Goal: Information Seeking & Learning: Check status

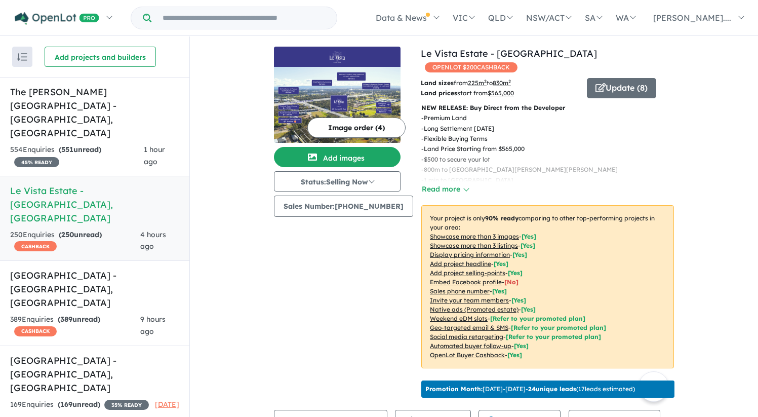
scroll to position [299, 0]
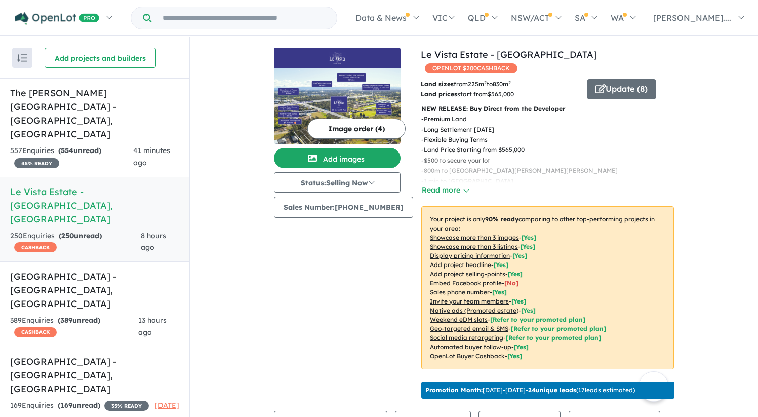
scroll to position [1, 0]
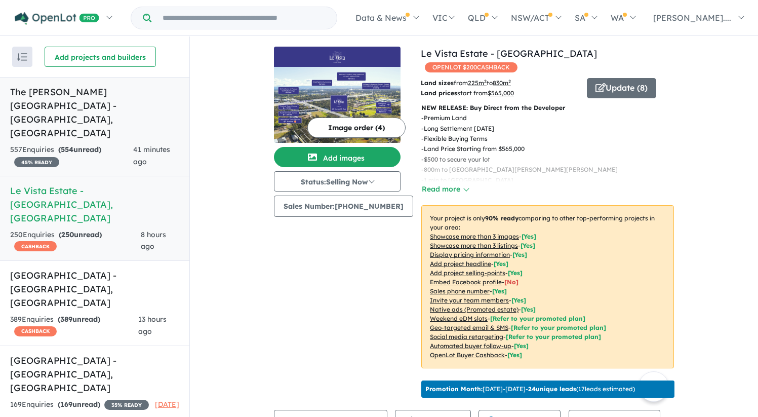
click at [116, 144] on div "557 Enquir ies ( 554 unread) 45 % READY" at bounding box center [71, 156] width 123 height 24
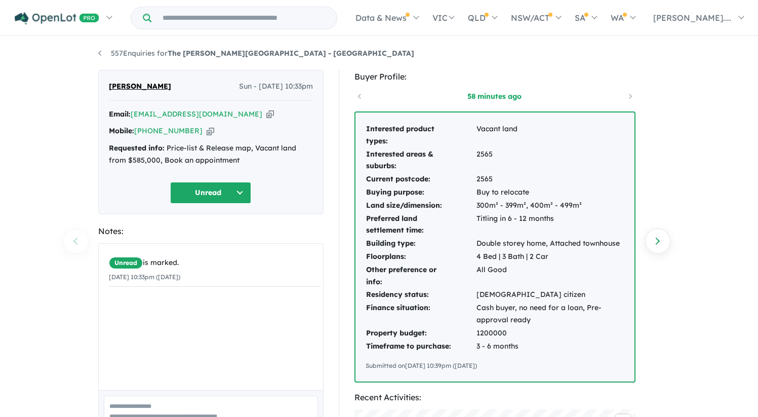
click at [369, 137] on td "Interested product types:" at bounding box center [421, 135] width 110 height 25
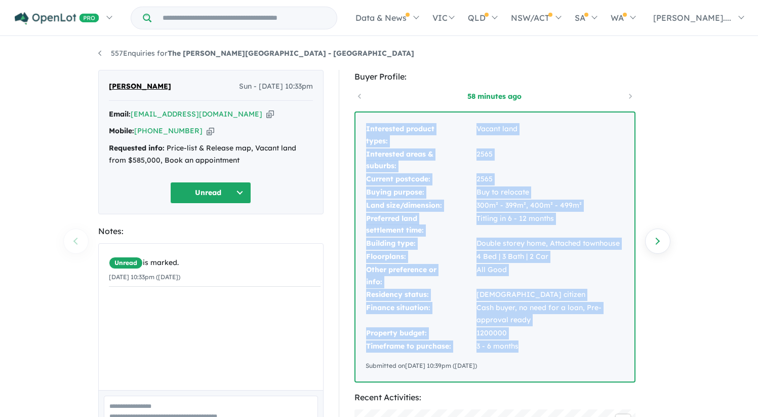
drag, startPoint x: 366, startPoint y: 127, endPoint x: 535, endPoint y: 343, distance: 274.2
click at [535, 343] on tbody "Interested product types: Vacant land Interested areas & suburbs: 2565 Current …" at bounding box center [495, 238] width 259 height 230
copy tbody "Interested product types: Vacant land Interested areas & suburbs: 2565 Current …"
